Goal: Information Seeking & Learning: Learn about a topic

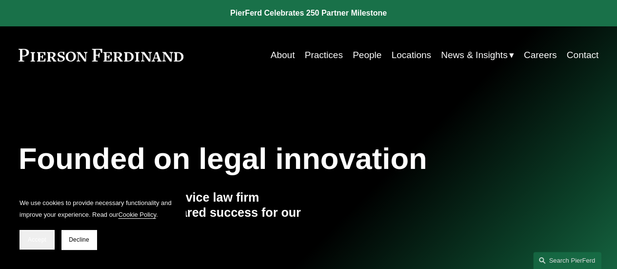
click at [33, 235] on button "Accept" at bounding box center [37, 240] width 35 height 20
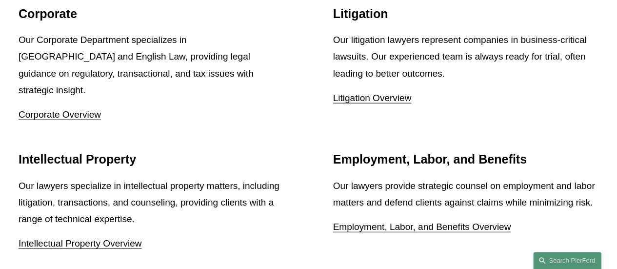
scroll to position [1269, 0]
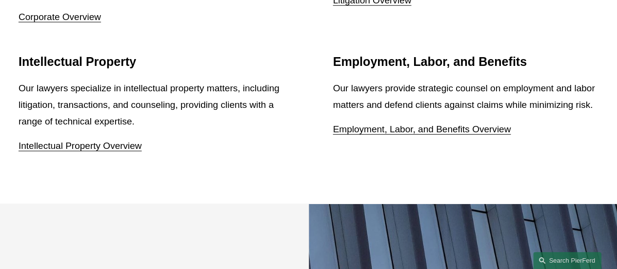
click at [78, 141] on link "Intellectual Property Overview" at bounding box center [80, 146] width 123 height 10
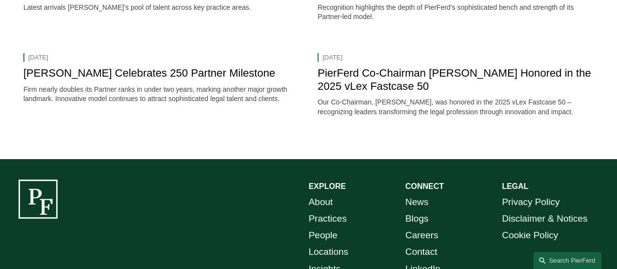
scroll to position [1415, 0]
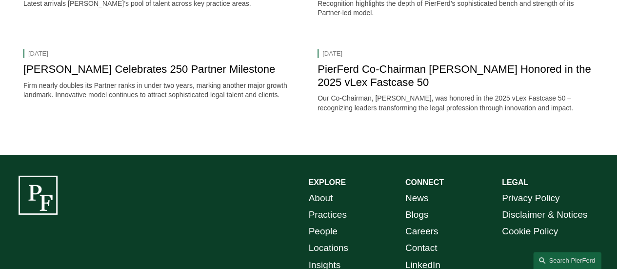
click at [323, 193] on link "About" at bounding box center [321, 198] width 24 height 17
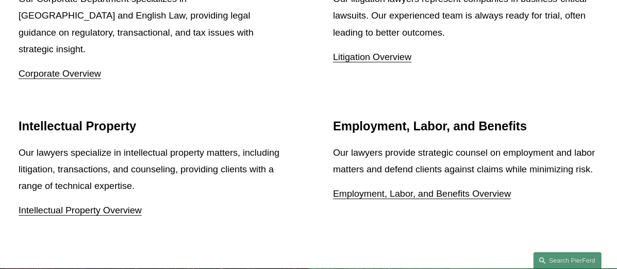
scroll to position [1271, 0]
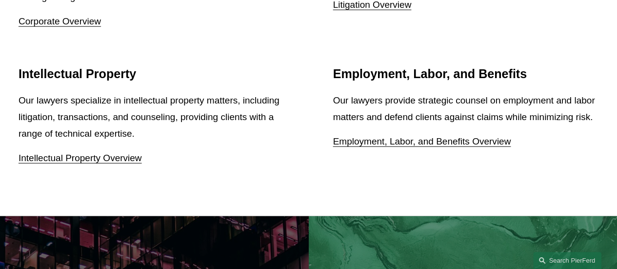
click at [108, 153] on link "Intellectual Property Overview" at bounding box center [80, 158] width 123 height 10
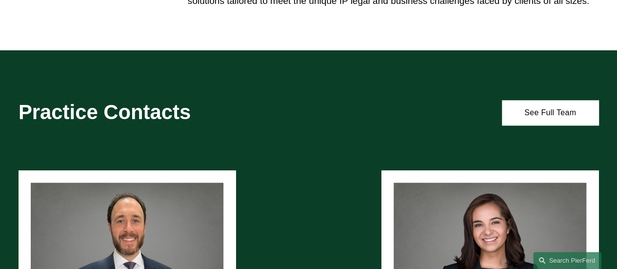
scroll to position [634, 0]
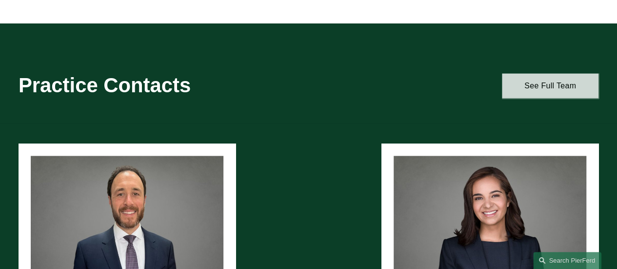
click at [548, 94] on link "See Full Team" at bounding box center [550, 85] width 97 height 25
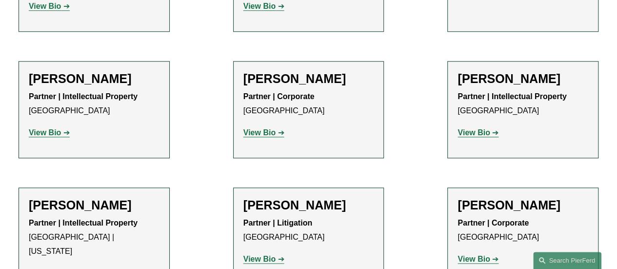
scroll to position [439, 0]
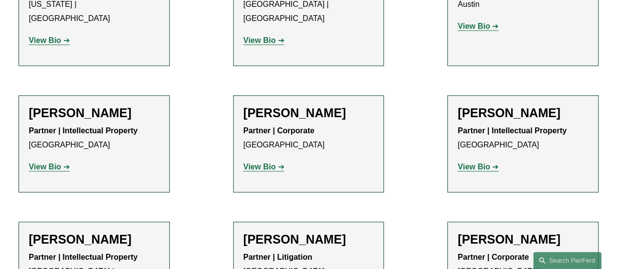
click at [480, 163] on strong "View Bio" at bounding box center [474, 167] width 32 height 8
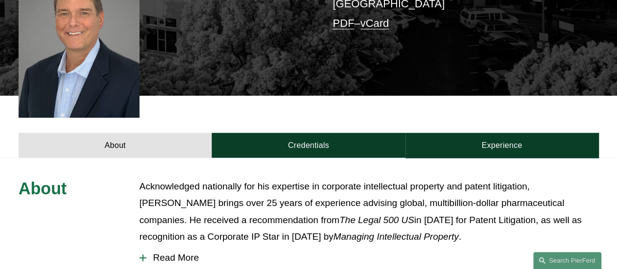
scroll to position [293, 0]
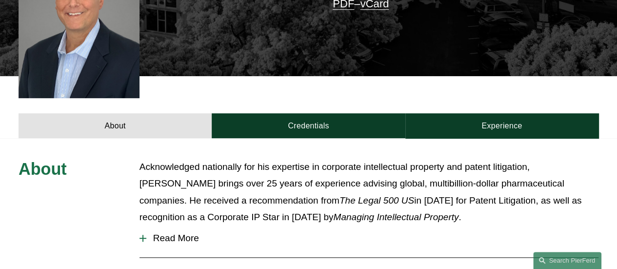
click at [180, 233] on span "Read More" at bounding box center [372, 238] width 452 height 11
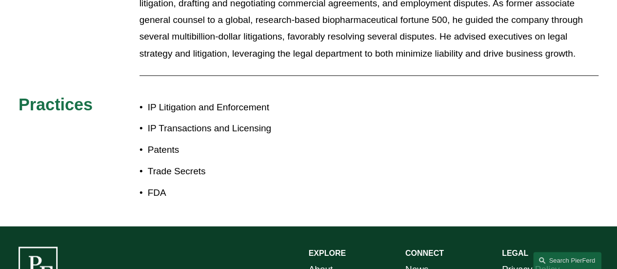
scroll to position [634, 0]
